Goal: Task Accomplishment & Management: Manage account settings

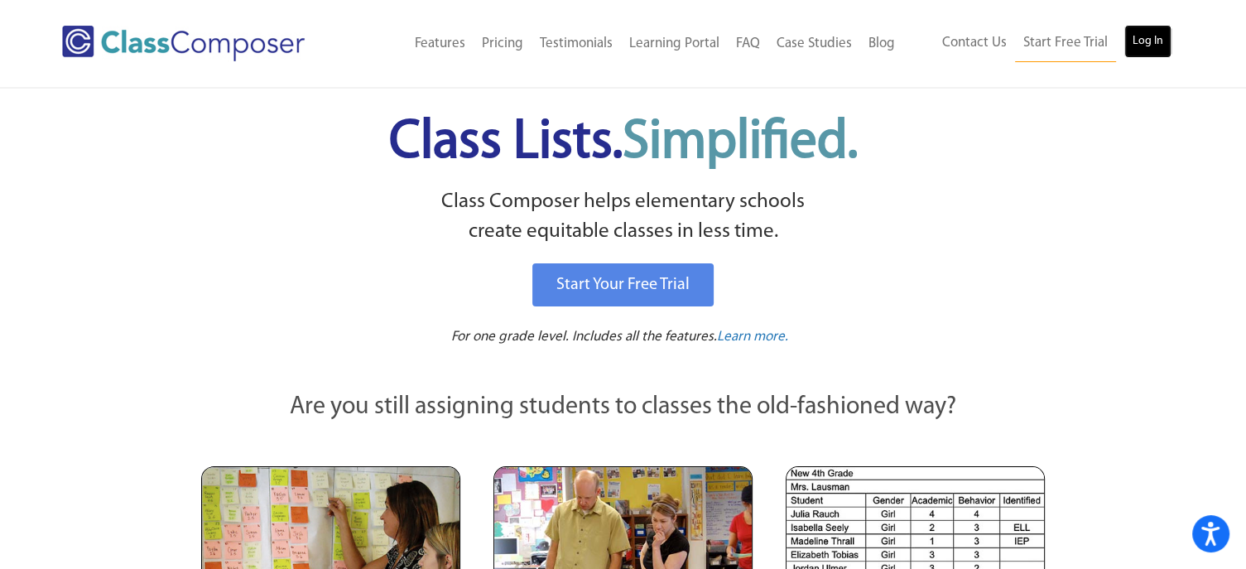
click at [1146, 36] on link "Log In" at bounding box center [1147, 41] width 47 height 33
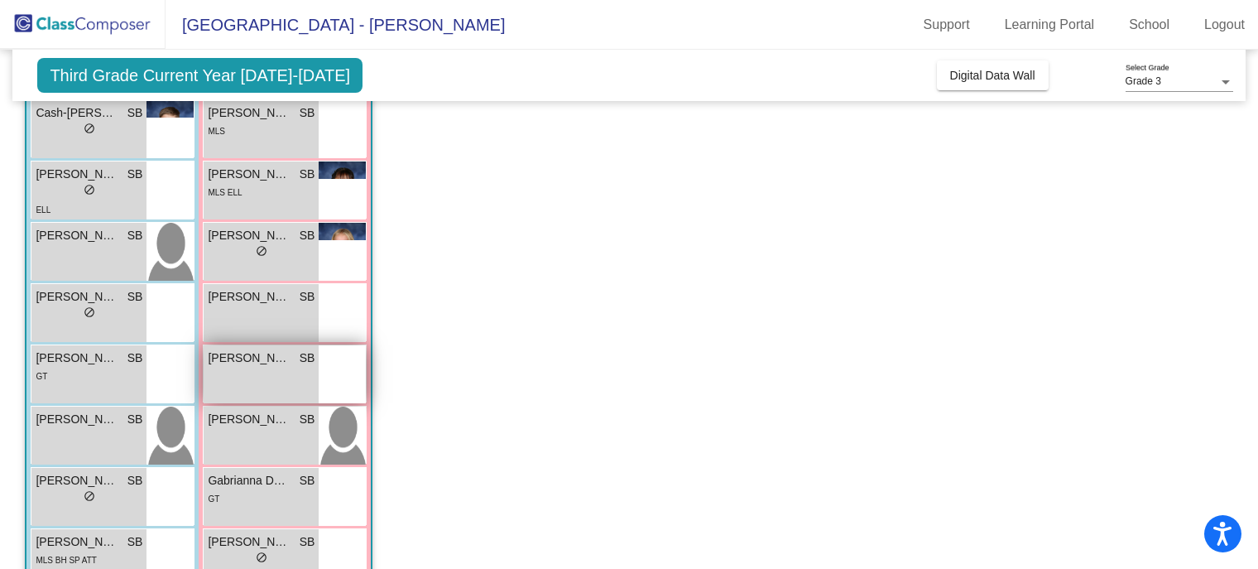
scroll to position [248, 0]
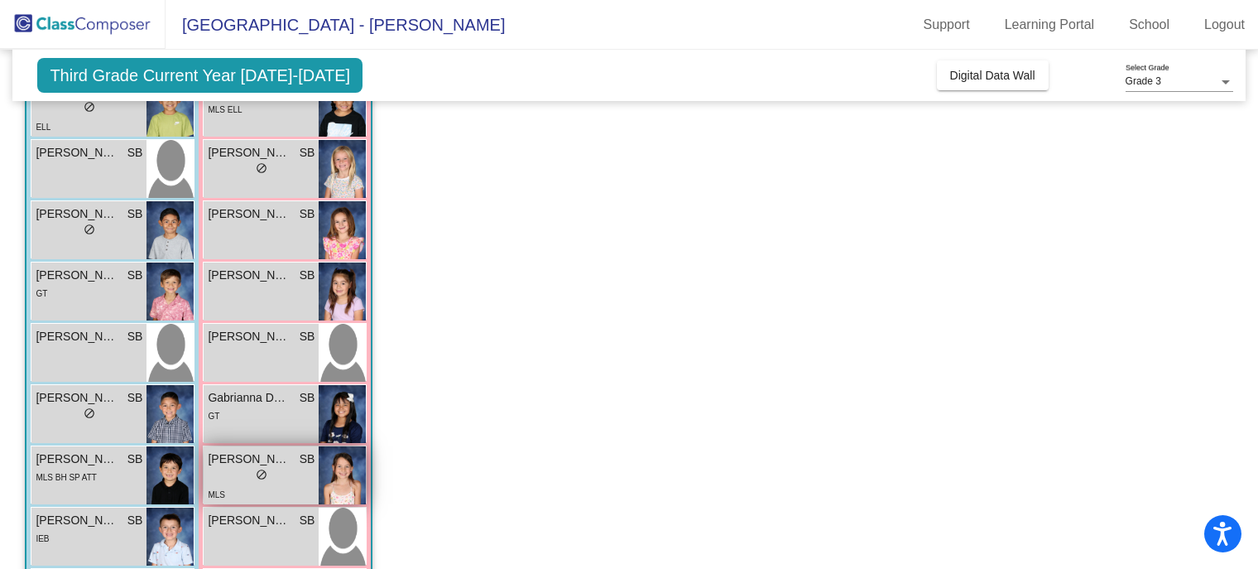
click at [229, 469] on div "lock do_not_disturb_alt" at bounding box center [261, 476] width 107 height 17
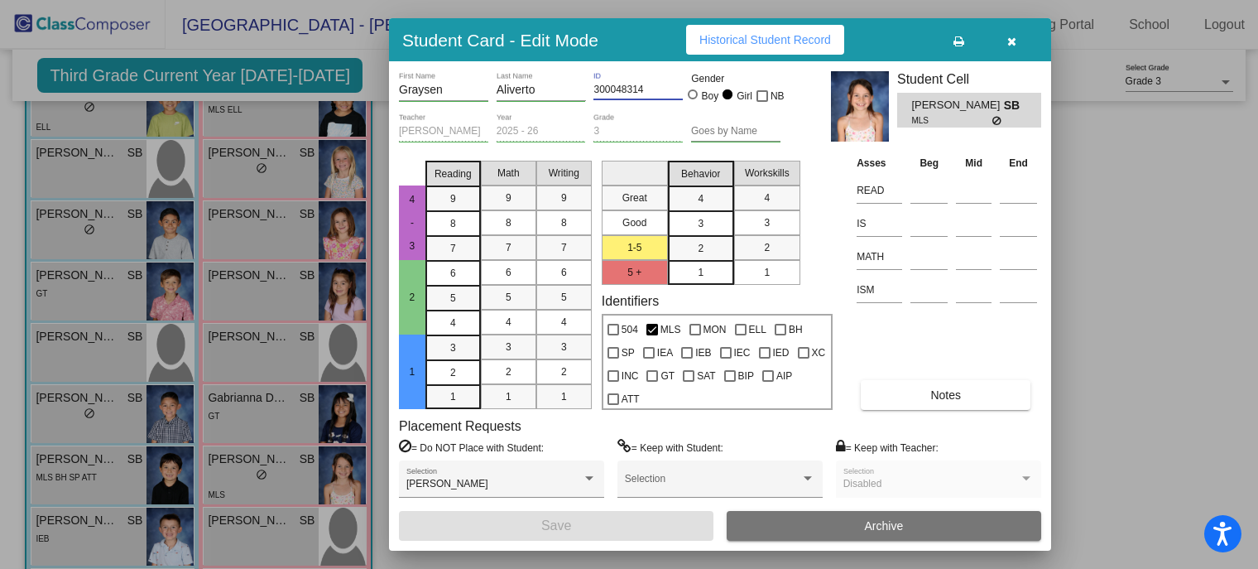
drag, startPoint x: 643, startPoint y: 88, endPoint x: 384, endPoint y: 88, distance: 259.1
click at [384, 88] on div "Student Card - Edit Mode Historical Student Record Graysen First Name Aliverto …" at bounding box center [629, 284] width 1258 height 569
click at [1013, 31] on button "button" at bounding box center [1011, 40] width 53 height 30
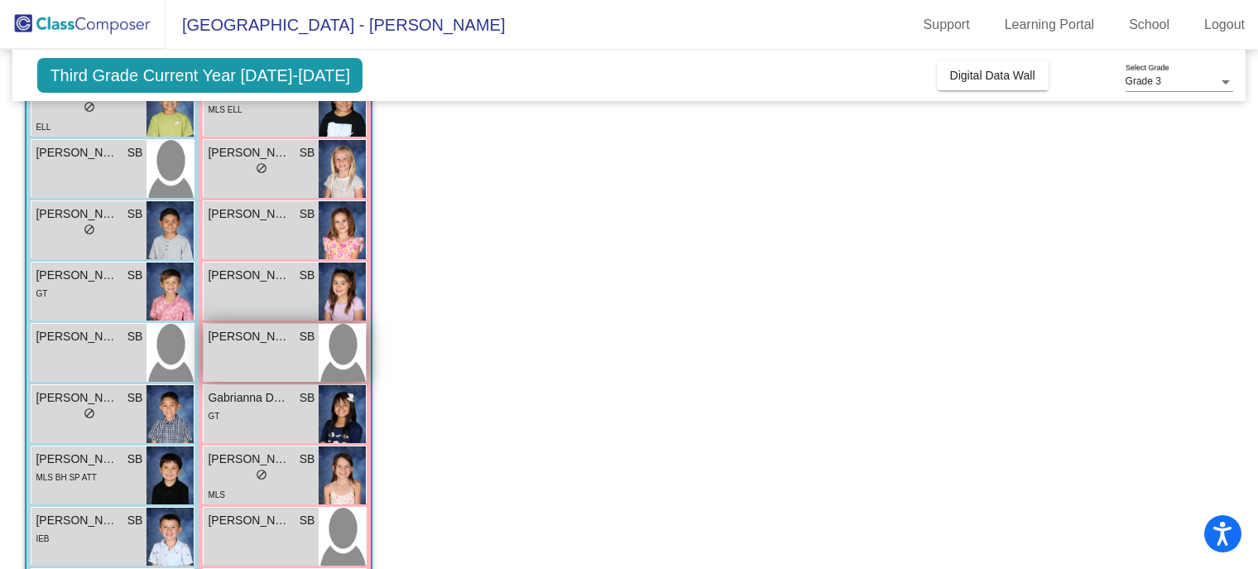
click at [248, 333] on span "[PERSON_NAME]" at bounding box center [249, 336] width 83 height 17
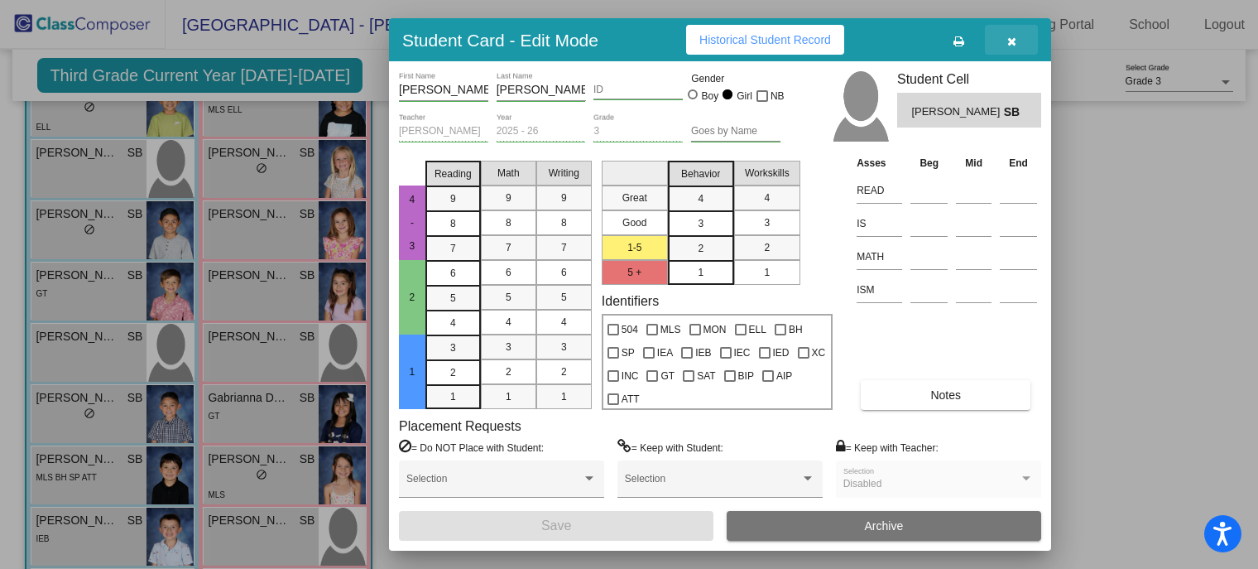
click at [1002, 43] on button "button" at bounding box center [1011, 40] width 53 height 30
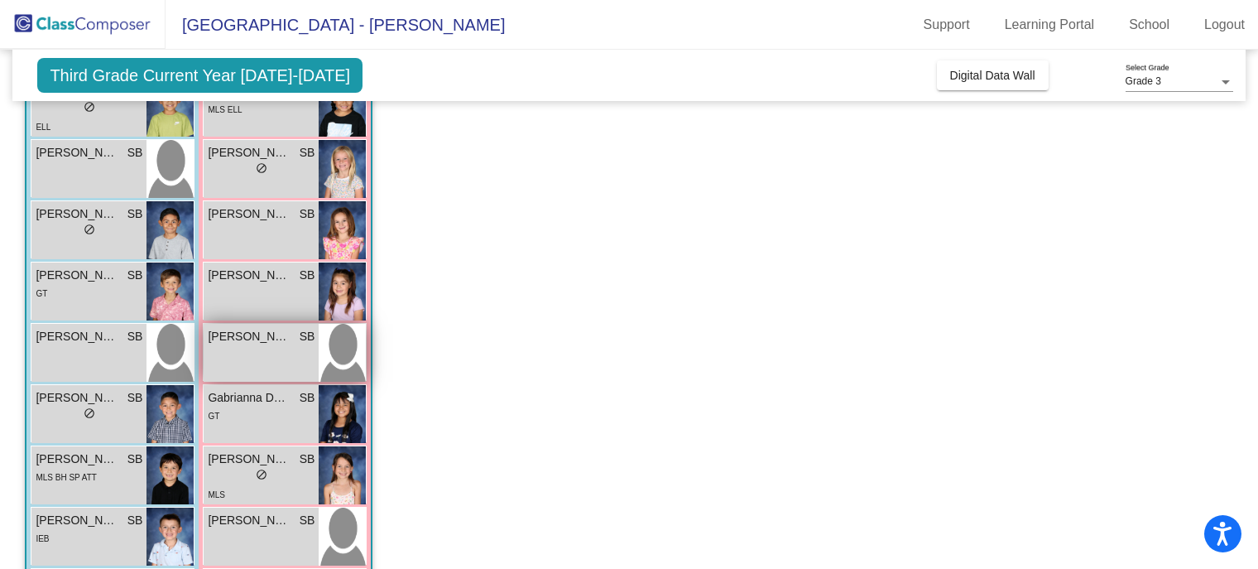
click at [222, 328] on span "[PERSON_NAME]" at bounding box center [249, 336] width 83 height 17
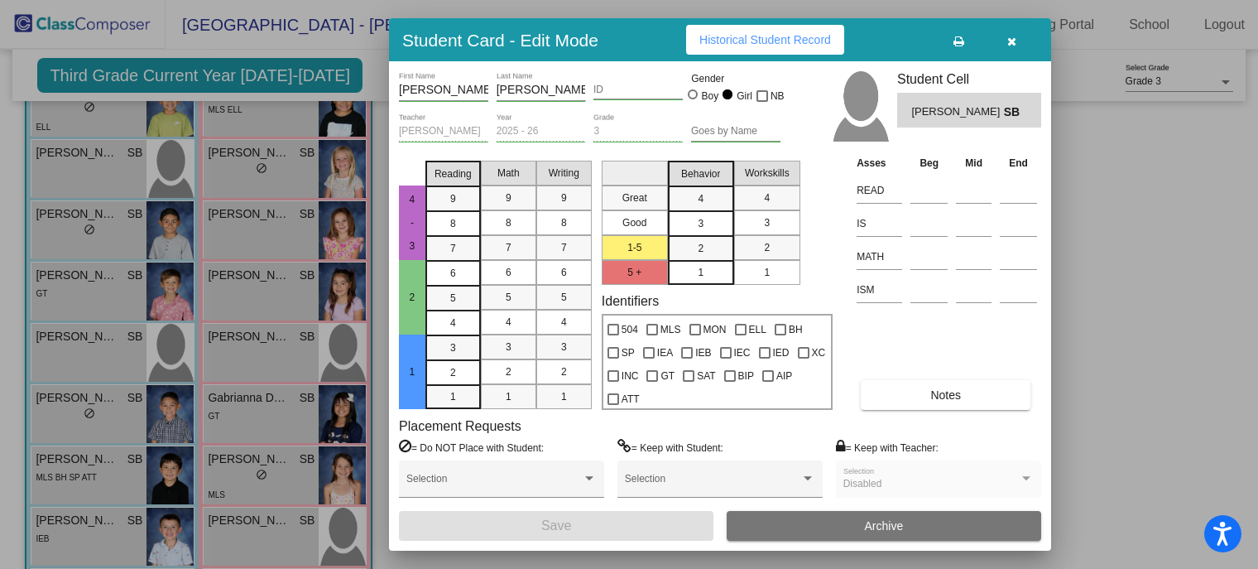
click at [629, 92] on input "ID" at bounding box center [638, 90] width 89 height 12
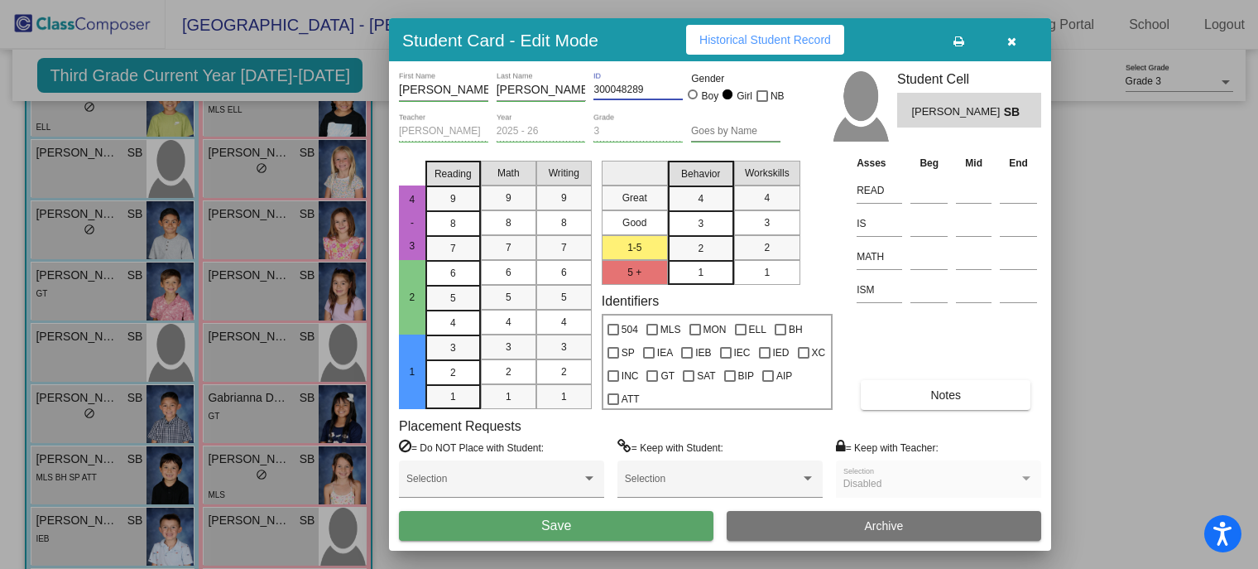
type input "300048289"
click at [654, 291] on div "Great Good 1-5 5 + Behavior 4 3 2 1 Workskills 4 3 2 1 Identifiers 504 MLS MON …" at bounding box center [717, 282] width 231 height 256
drag, startPoint x: 649, startPoint y: 89, endPoint x: 584, endPoint y: 92, distance: 65.5
click at [584, 92] on div "[PERSON_NAME] First Name [PERSON_NAME] Last Name 300048289 ID Gender Boy Girl NB" at bounding box center [590, 91] width 382 height 41
click at [1011, 39] on icon "button" at bounding box center [1012, 42] width 9 height 12
